Goal: Transaction & Acquisition: Book appointment/travel/reservation

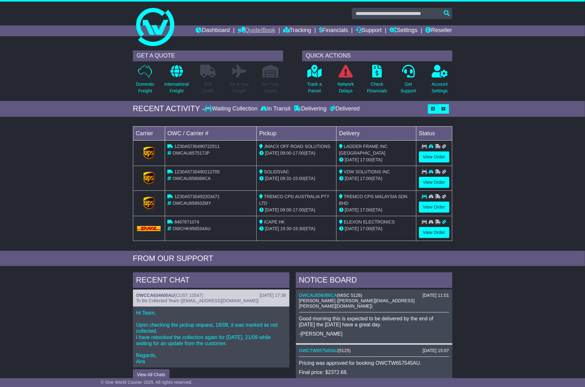
click at [247, 29] on link "Quote/Book" at bounding box center [256, 30] width 38 height 11
click at [244, 49] on link "International" at bounding box center [263, 48] width 50 height 7
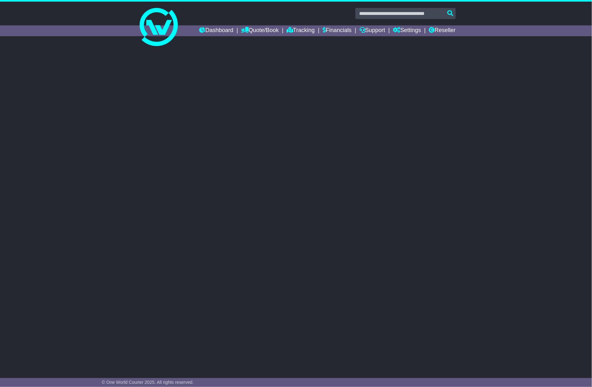
select select "**"
